Goal: Transaction & Acquisition: Purchase product/service

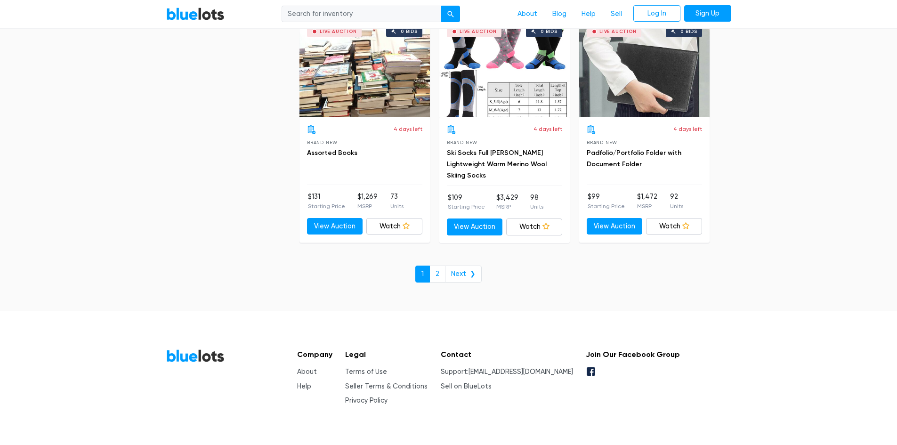
scroll to position [4055, 0]
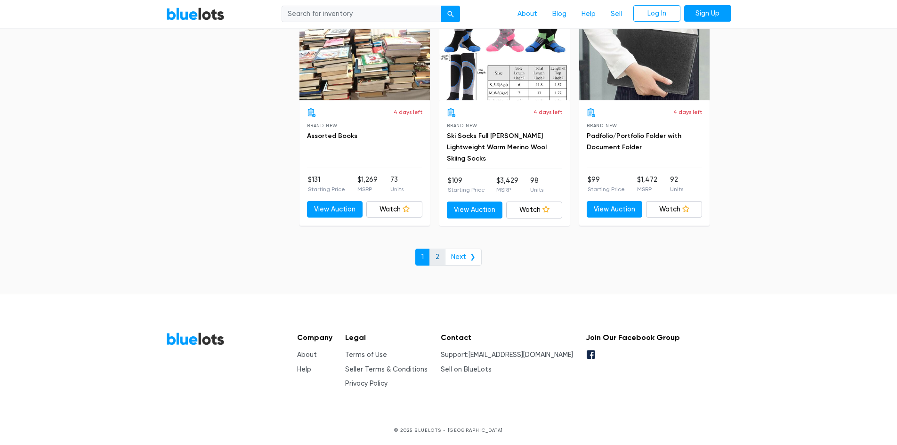
click at [437, 257] on link "2" at bounding box center [437, 257] width 16 height 17
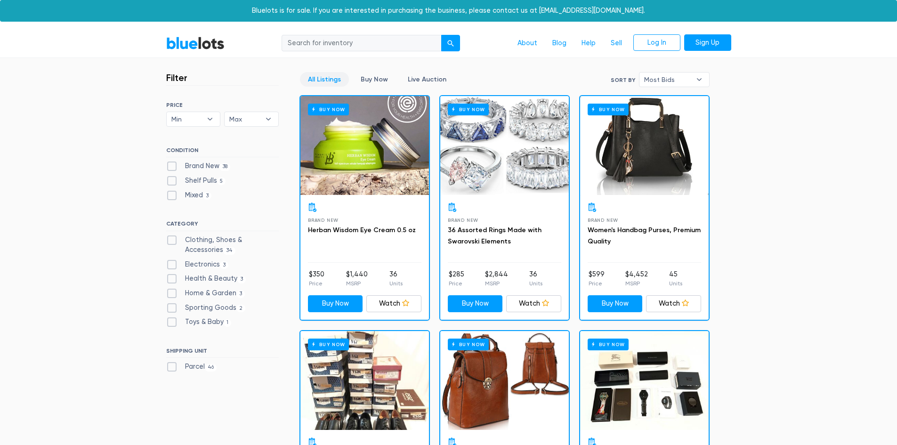
click at [493, 201] on div "Brand New 36 Assorted Rings Made with Swarovski Elements $285 Price $2,844 MSRP…" at bounding box center [504, 257] width 129 height 125
click at [480, 229] on link "36 Assorted Rings Made with Swarovski Elements" at bounding box center [495, 235] width 94 height 19
